Goal: Check status

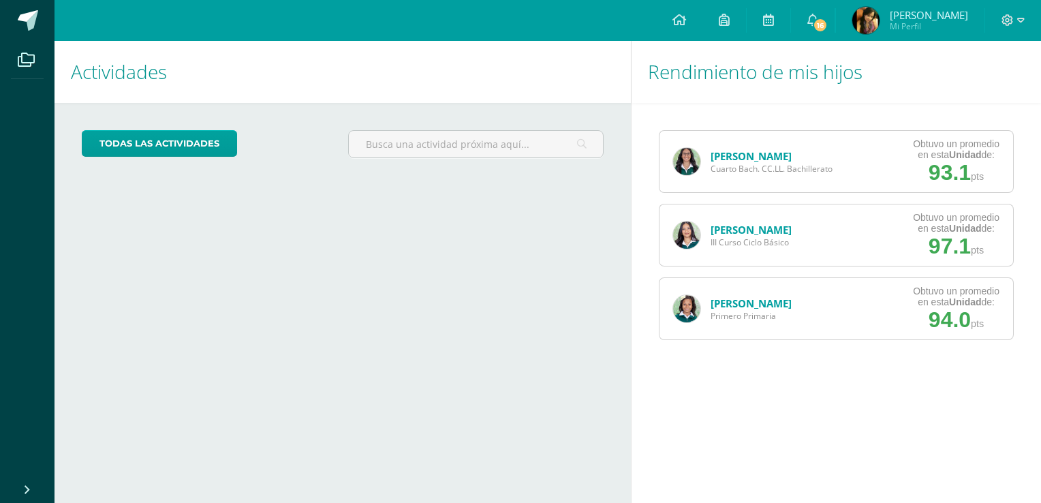
click at [734, 157] on link "[PERSON_NAME]" at bounding box center [750, 156] width 81 height 14
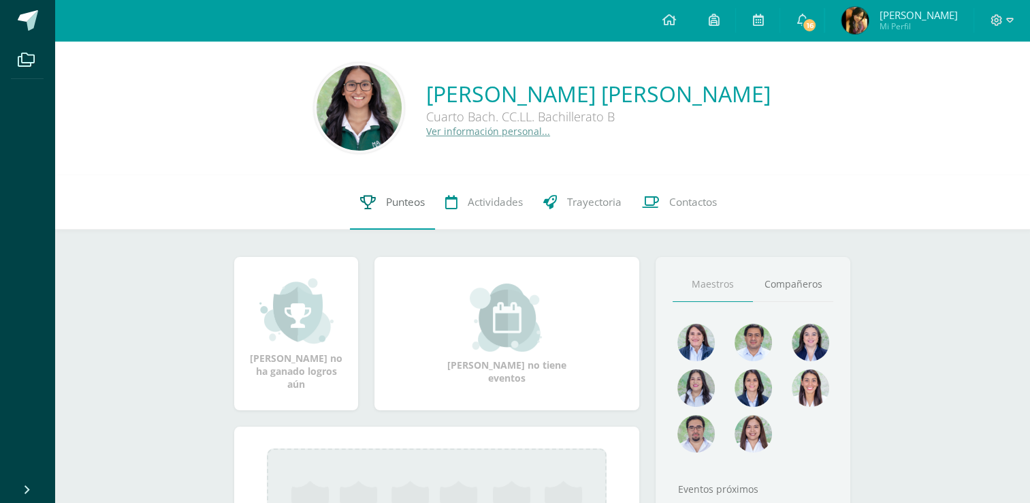
click at [409, 206] on span "Punteos" at bounding box center [405, 202] width 39 height 14
